Goal: Task Accomplishment & Management: Complete application form

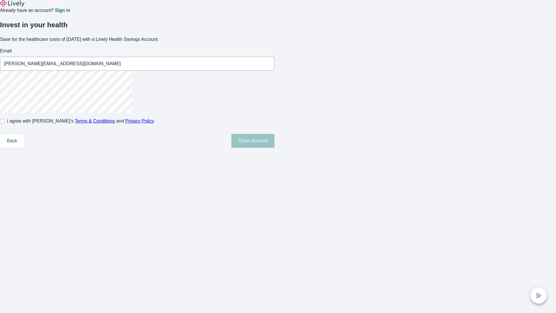
click at [5, 123] on input "I agree with Lively’s Terms & Conditions and Privacy Policy" at bounding box center [2, 121] width 5 height 5
checkbox input "true"
click at [275, 148] on button "Open Account" at bounding box center [252, 141] width 43 height 14
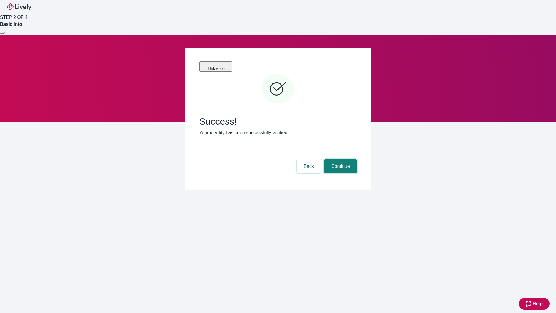
click at [340, 159] on button "Continue" at bounding box center [340, 166] width 32 height 14
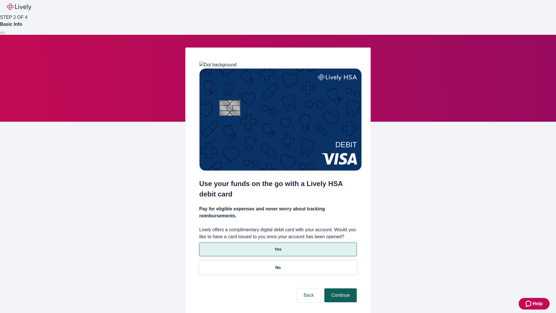
click at [278, 264] on p "No" at bounding box center [278, 267] width 6 height 6
click at [340, 288] on button "Continue" at bounding box center [340, 295] width 32 height 14
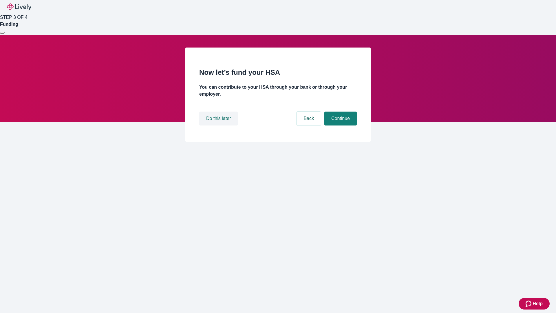
click at [219, 125] on button "Do this later" at bounding box center [218, 119] width 39 height 14
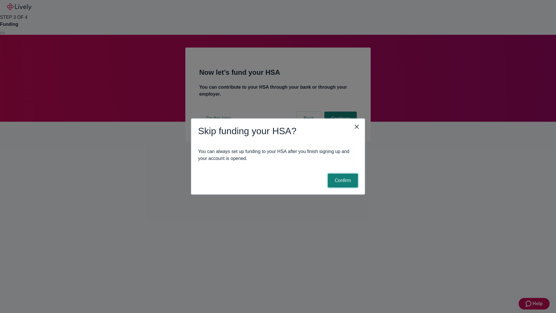
click at [342, 180] on button "Confirm" at bounding box center [343, 180] width 30 height 14
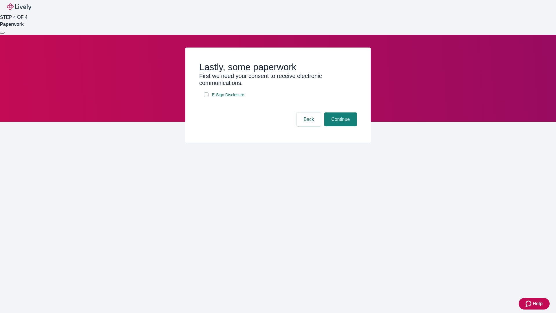
click at [206, 97] on input "E-Sign Disclosure" at bounding box center [206, 94] width 5 height 5
checkbox input "true"
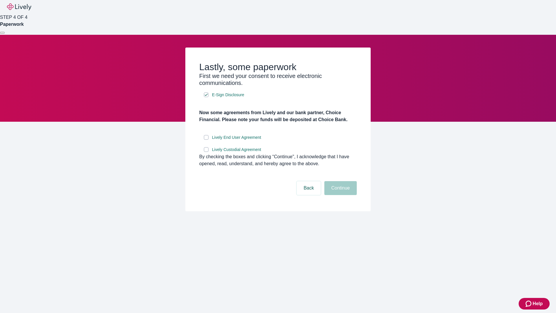
click at [206, 140] on input "Lively End User Agreement" at bounding box center [206, 137] width 5 height 5
checkbox input "true"
click at [206, 152] on input "Lively Custodial Agreement" at bounding box center [206, 149] width 5 height 5
checkbox input "true"
click at [340, 195] on button "Continue" at bounding box center [340, 188] width 32 height 14
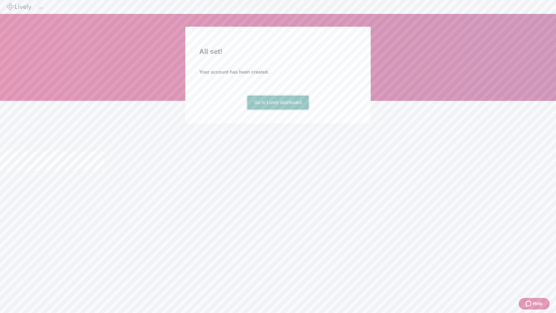
click at [278, 109] on link "Go to Lively dashboard" at bounding box center [278, 103] width 62 height 14
